Goal: Transaction & Acquisition: Purchase product/service

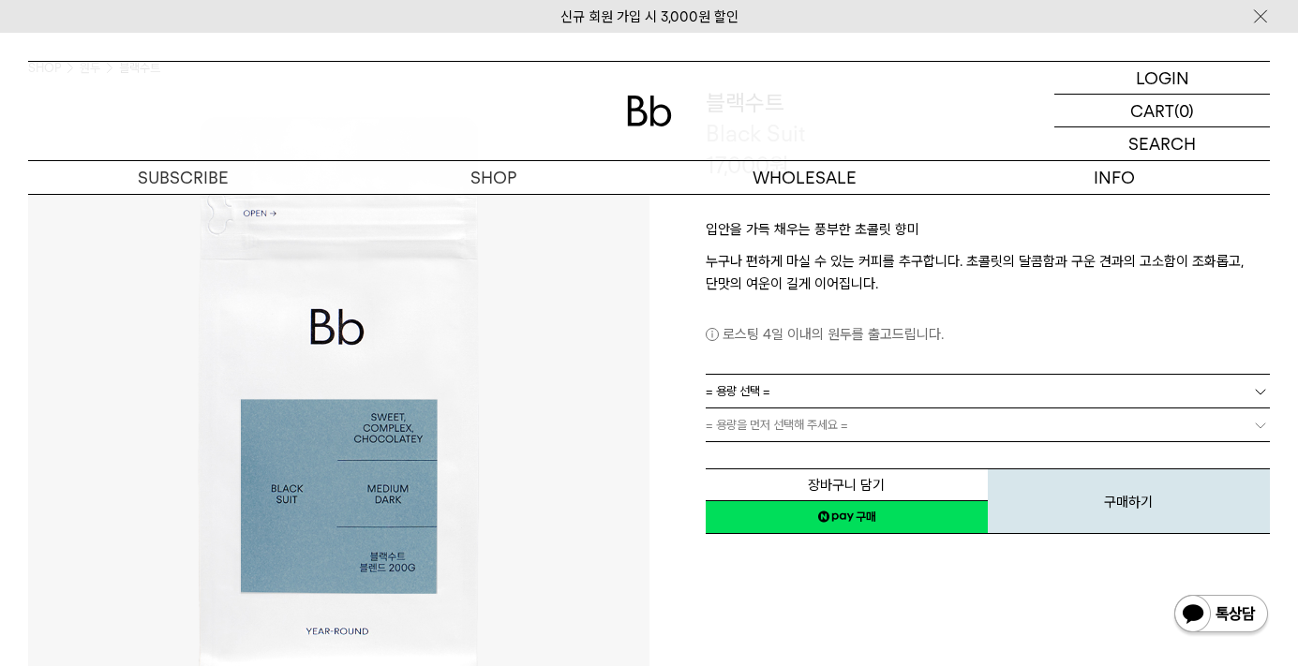
scroll to position [186, 0]
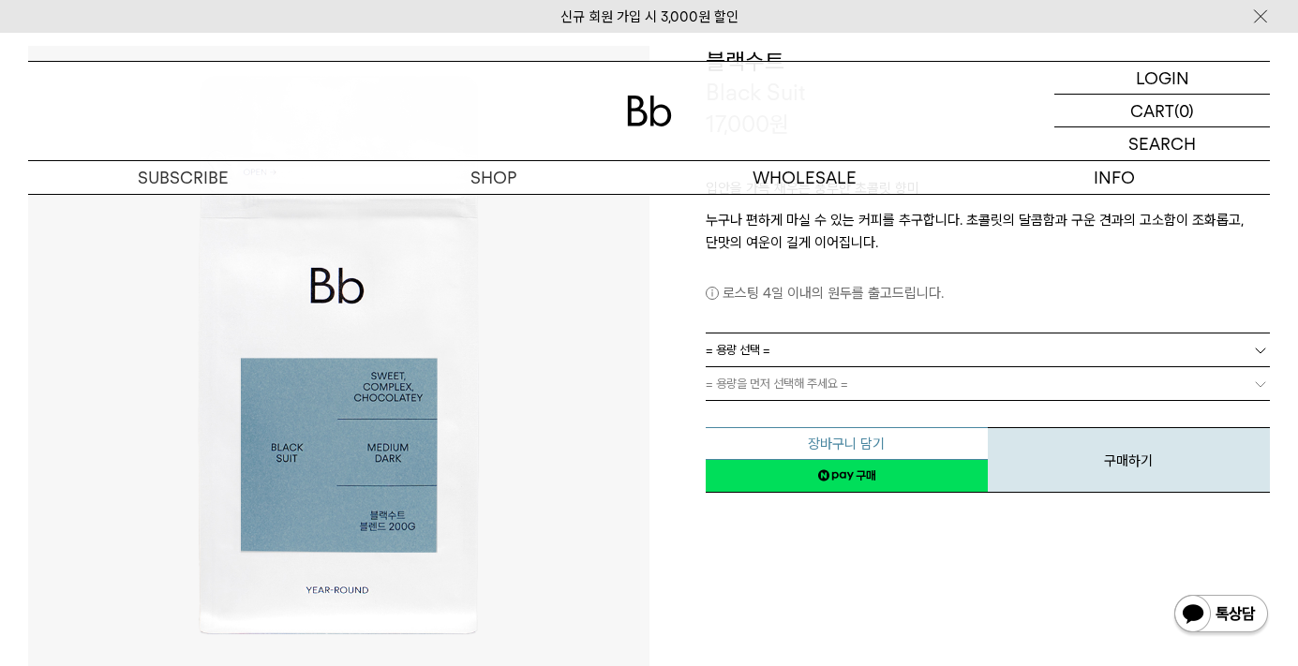
click at [870, 445] on button "장바구니 담기" at bounding box center [847, 443] width 282 height 33
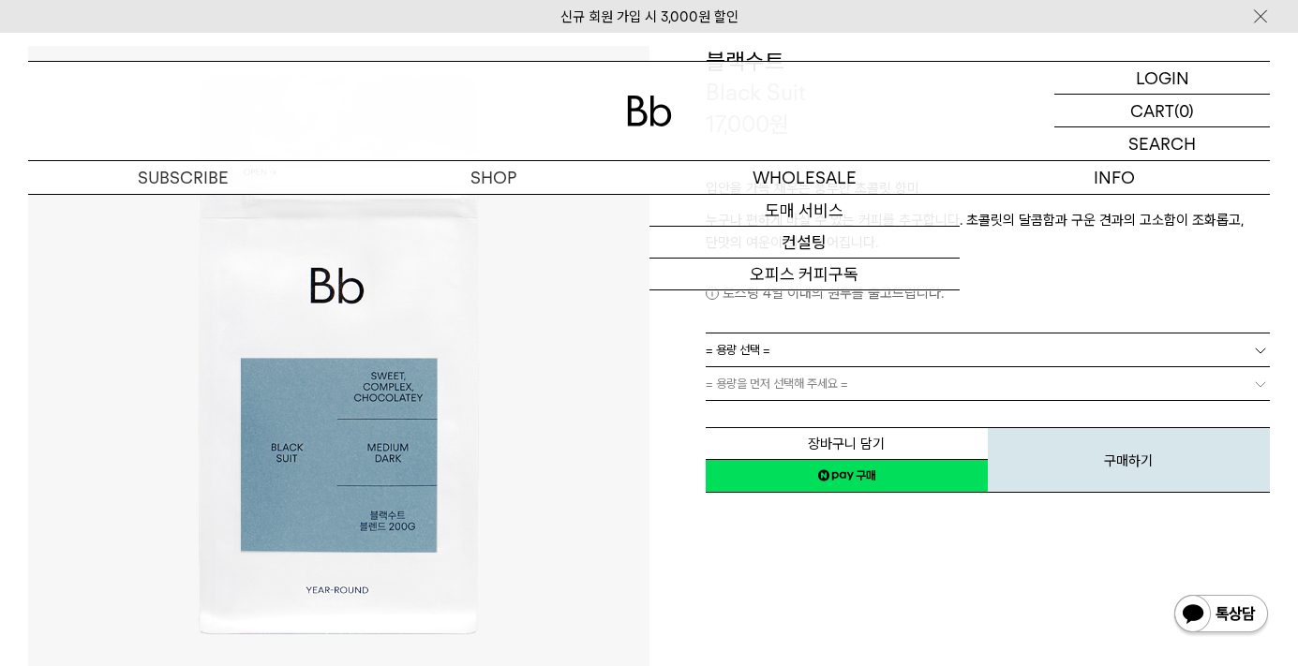
click at [836, 350] on link "= 용량 선택 =" at bounding box center [988, 350] width 565 height 33
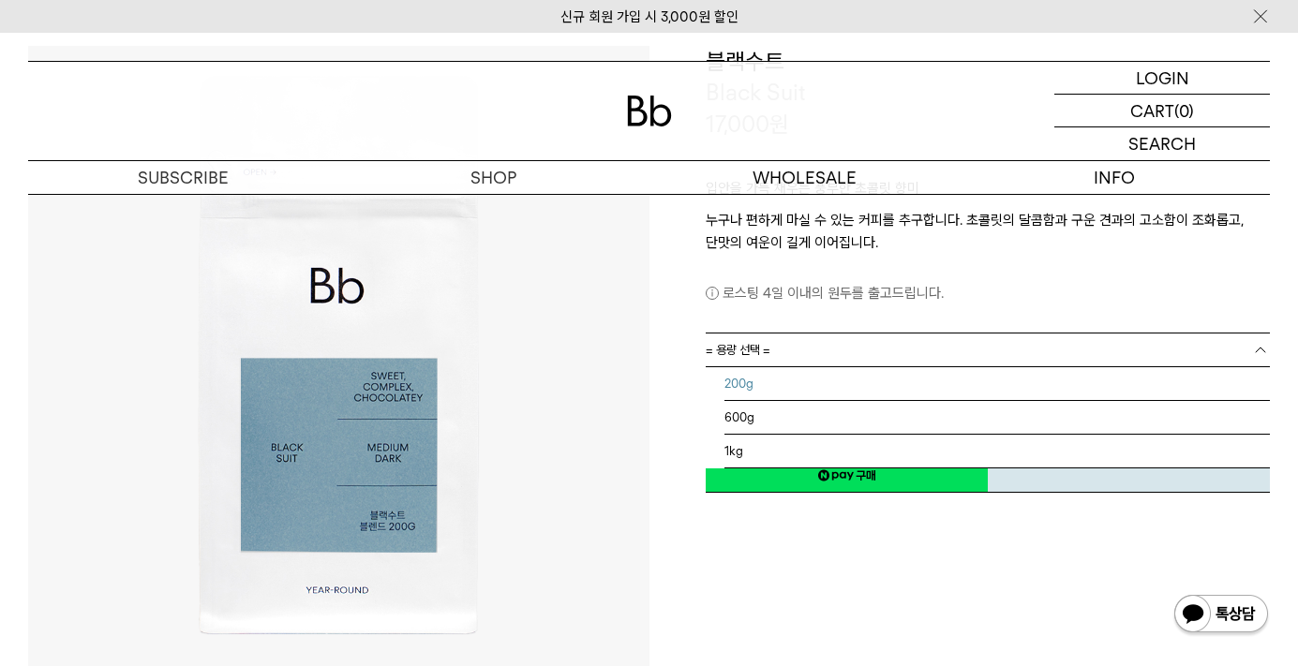
click at [825, 379] on li "200g" at bounding box center [997, 384] width 546 height 34
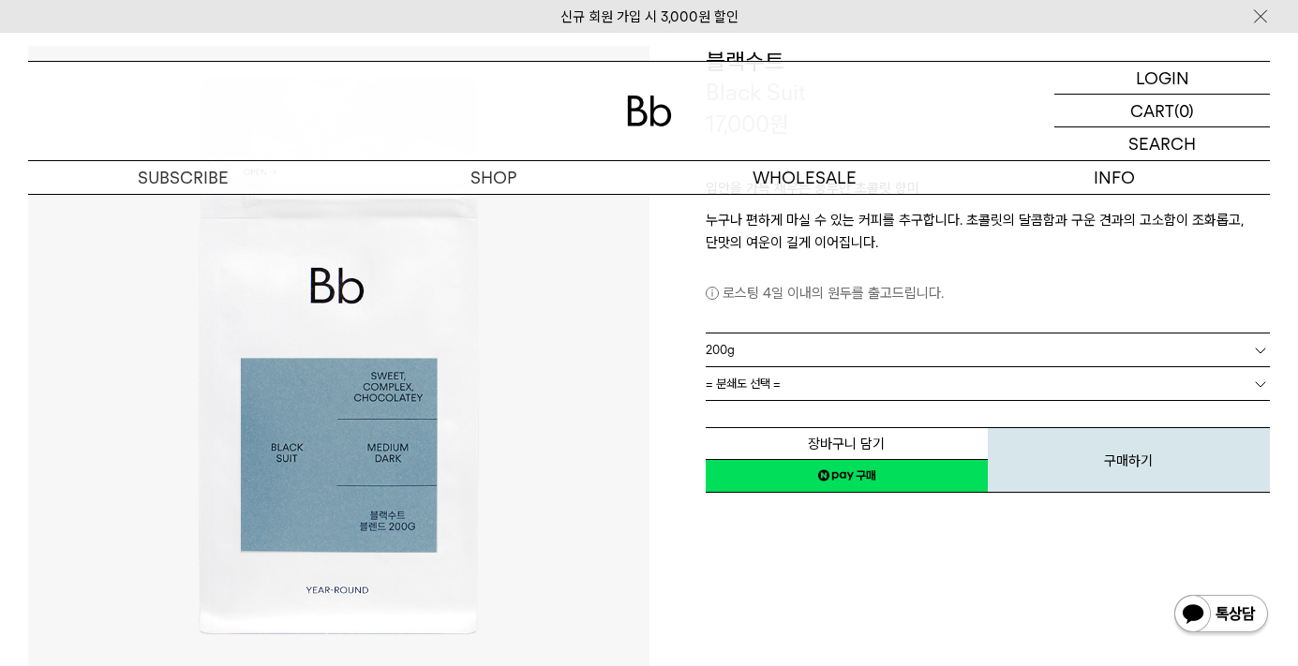
click at [819, 394] on link "= 분쇄도 선택 =" at bounding box center [988, 383] width 565 height 33
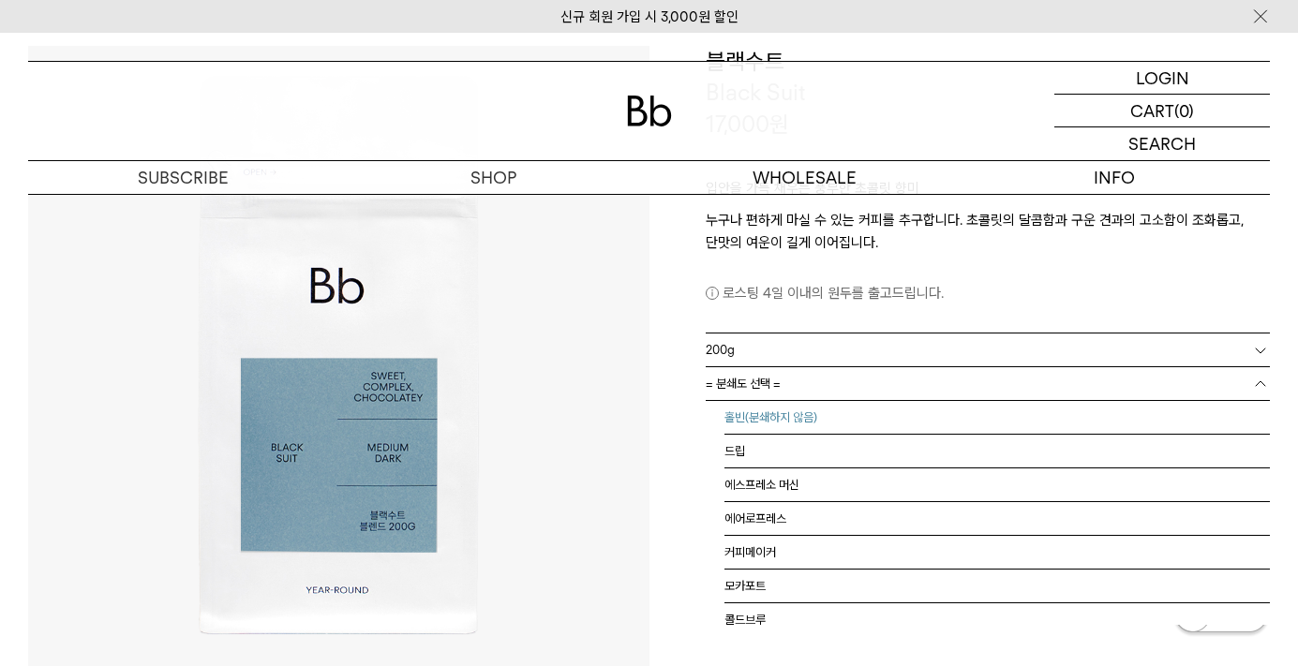
click at [816, 421] on li "홀빈(분쇄하지 않음)" at bounding box center [997, 418] width 546 height 34
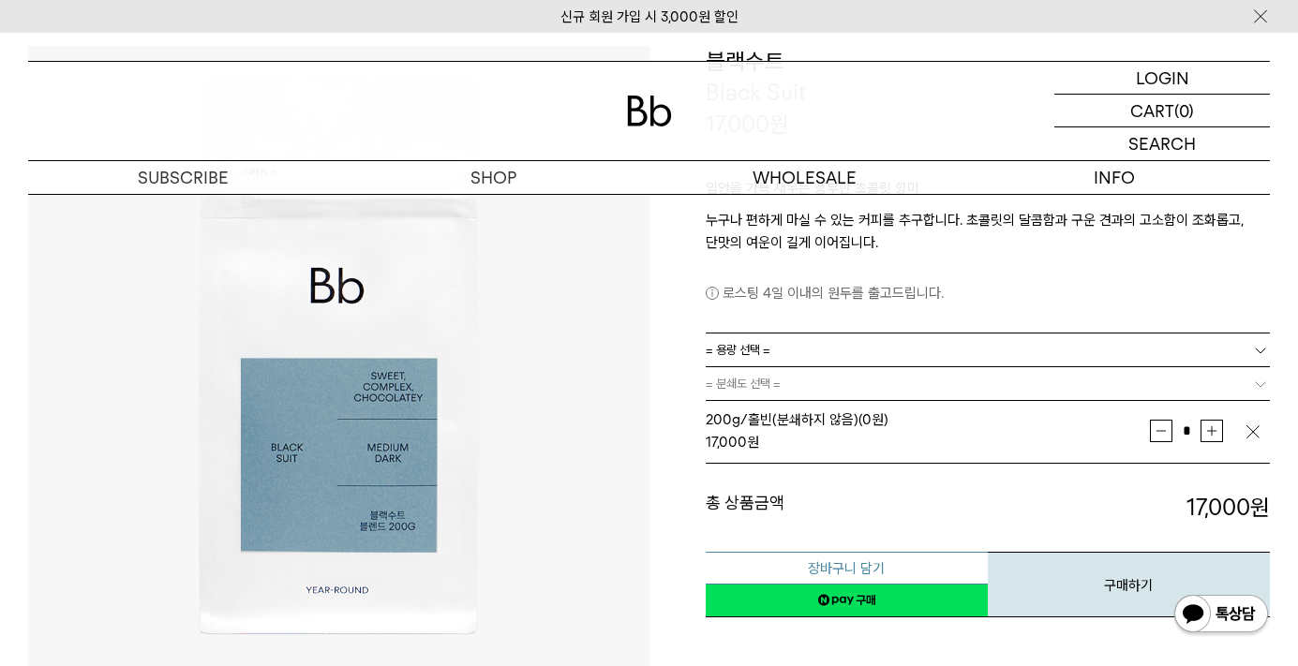
click at [829, 562] on button "장바구니 담기" at bounding box center [847, 568] width 282 height 33
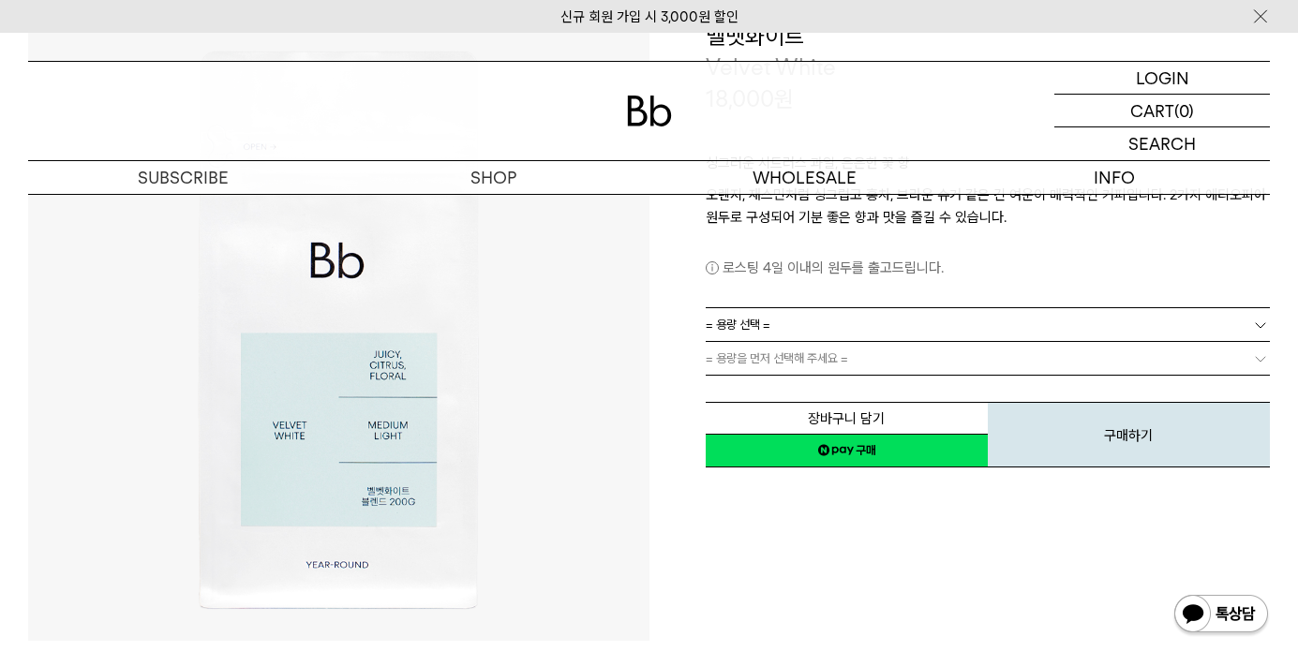
scroll to position [209, 0]
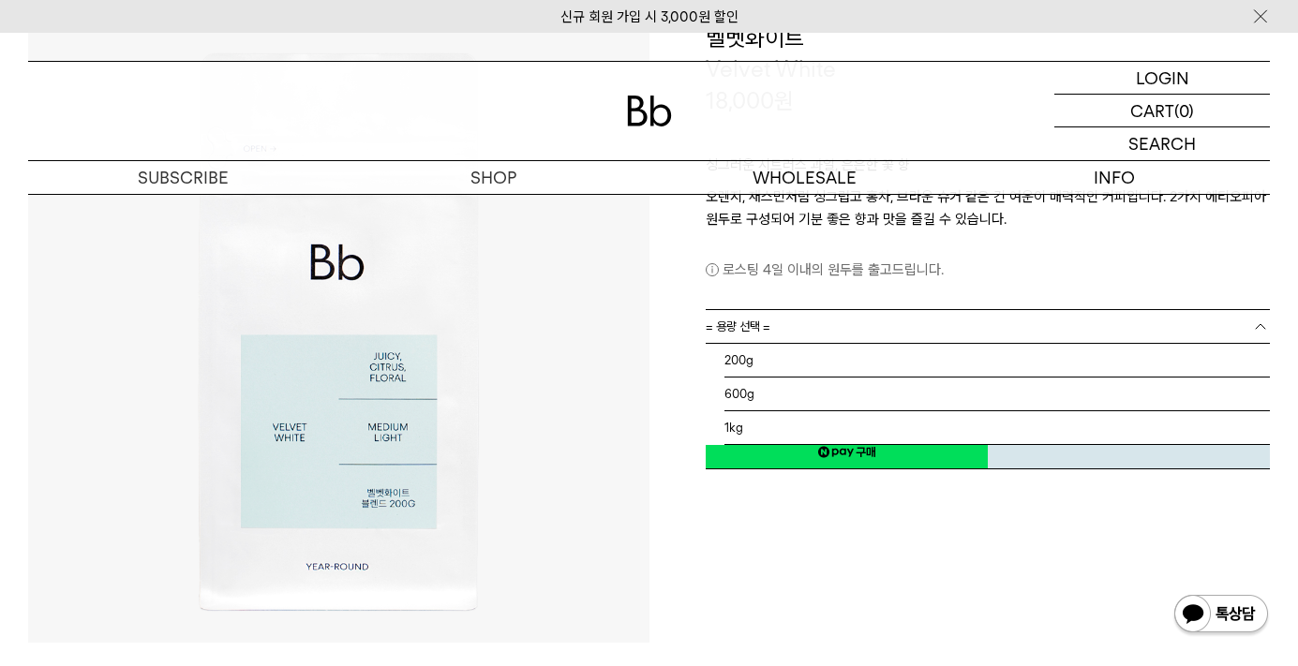
click at [964, 324] on link "= 용량 선택 =" at bounding box center [988, 326] width 565 height 33
click at [939, 374] on li "200g" at bounding box center [997, 361] width 546 height 34
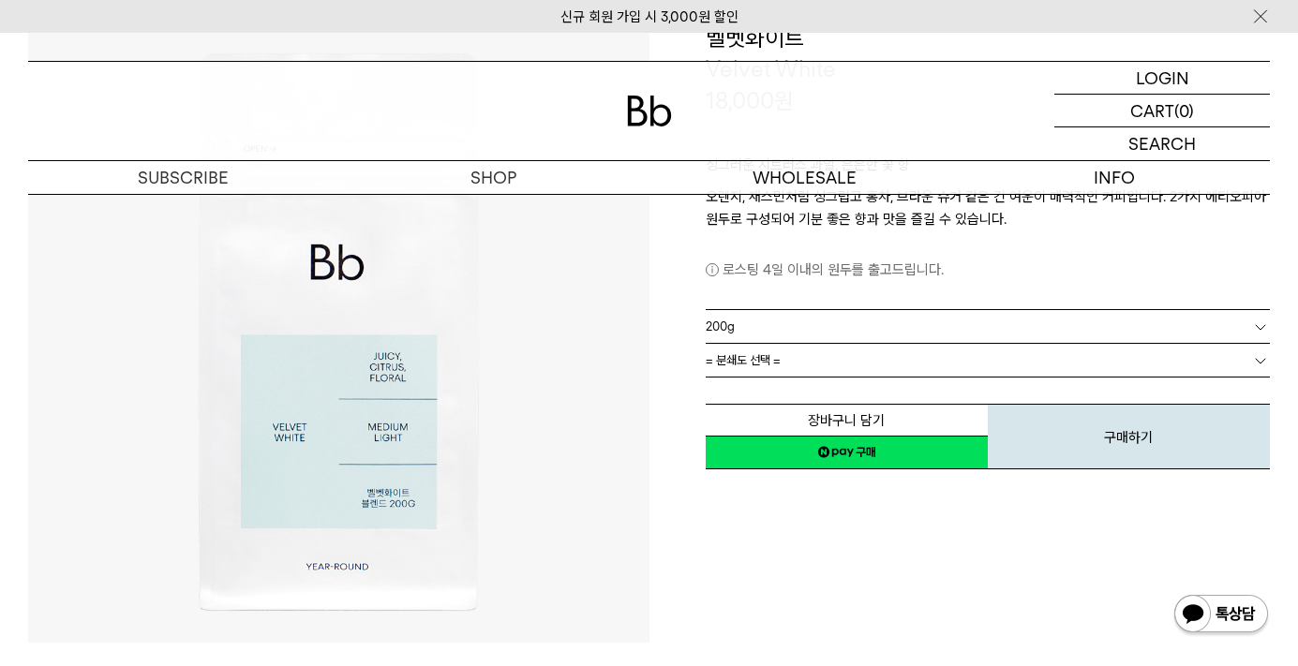
click at [934, 377] on div "장바구니 담기 찜하기 NAVER 네이버 ID로 간편구매 네이버페이 네이버페이 구매하기 찜하기 이전 이벤트 네이버페이 다음 구매하기" at bounding box center [988, 424] width 565 height 96
click at [933, 366] on link "= 분쇄도 선택 =" at bounding box center [988, 360] width 565 height 33
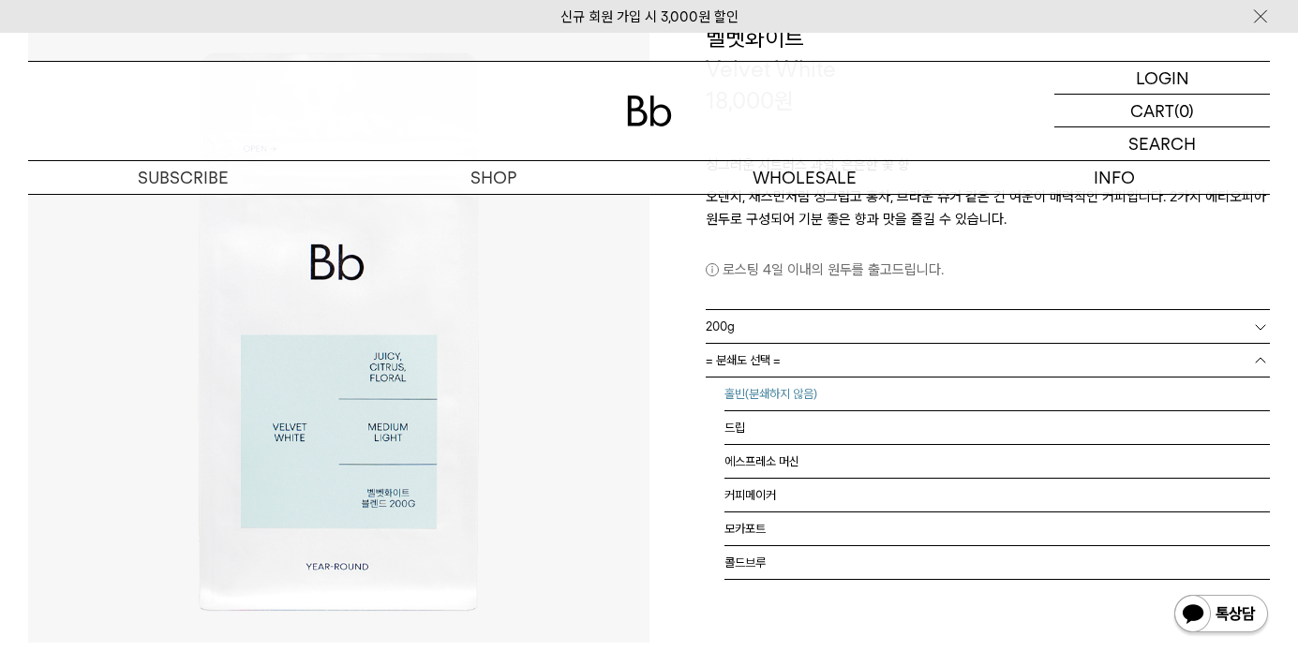
click at [930, 397] on li "홀빈(분쇄하지 않음)" at bounding box center [997, 395] width 546 height 34
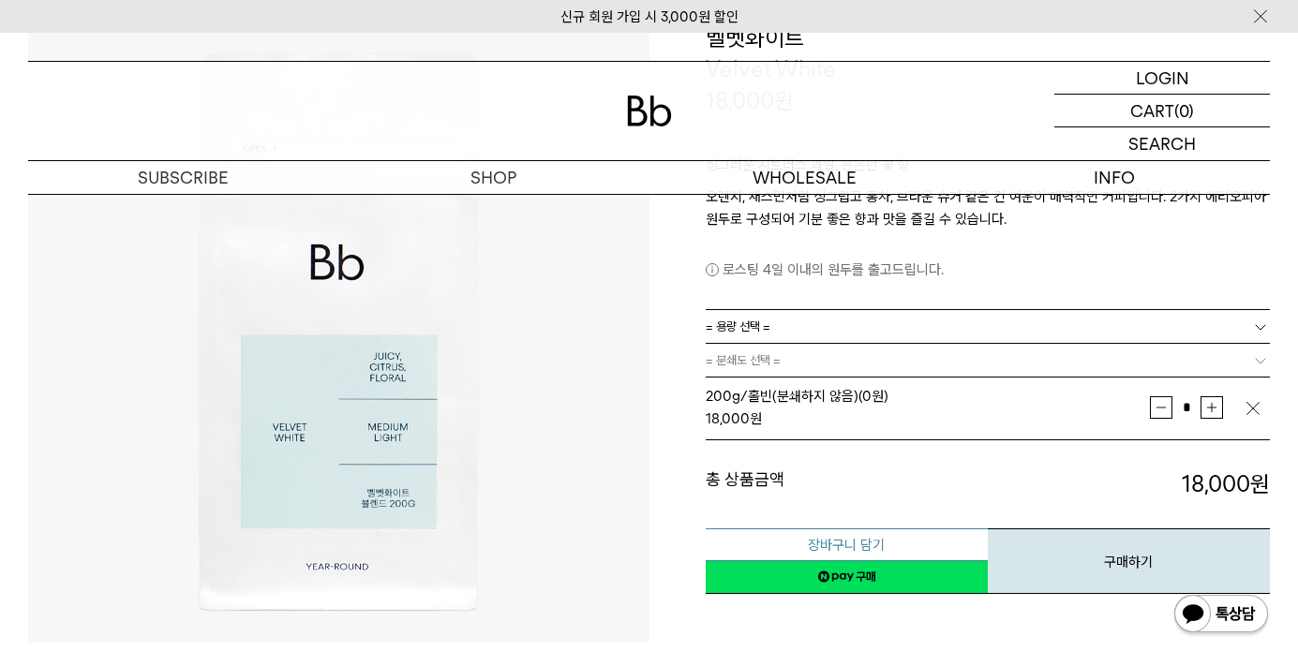
click at [905, 545] on button "장바구니 담기" at bounding box center [847, 544] width 282 height 33
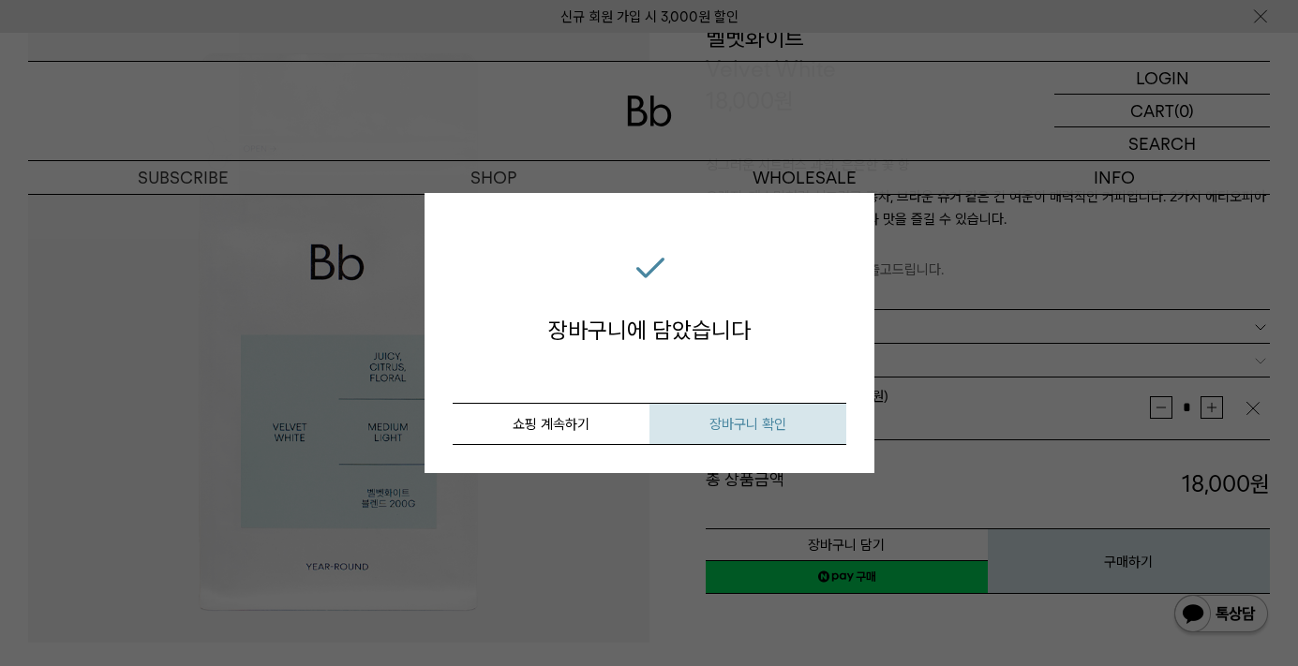
click at [805, 421] on button "장바구니 확인" at bounding box center [747, 424] width 197 height 42
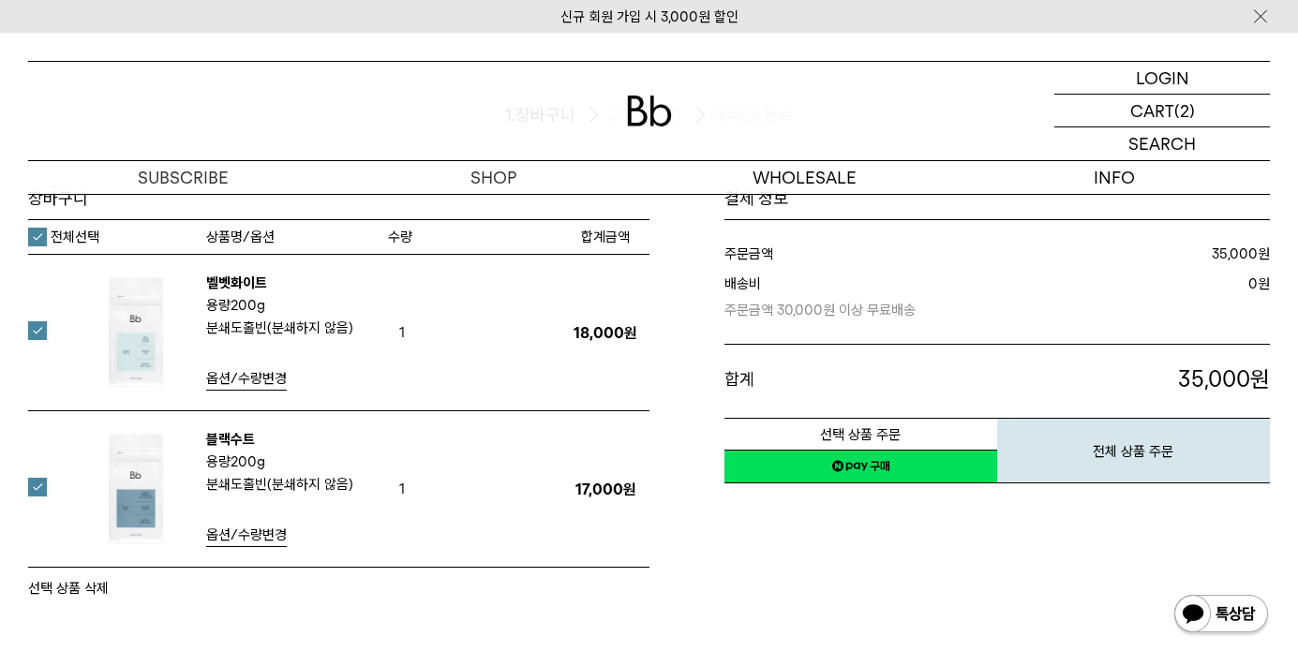
scroll to position [238, 0]
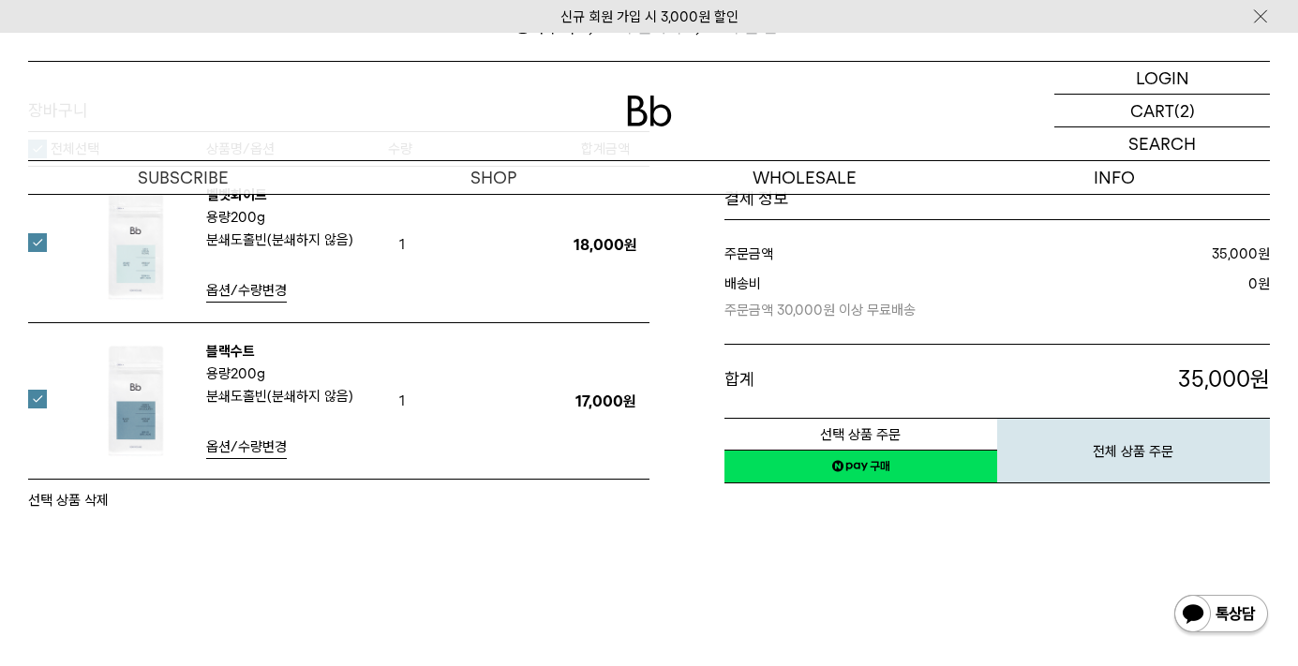
click at [901, 464] on link "네이버페이 구매하기" at bounding box center [860, 467] width 273 height 34
